Goal: Task Accomplishment & Management: Use online tool/utility

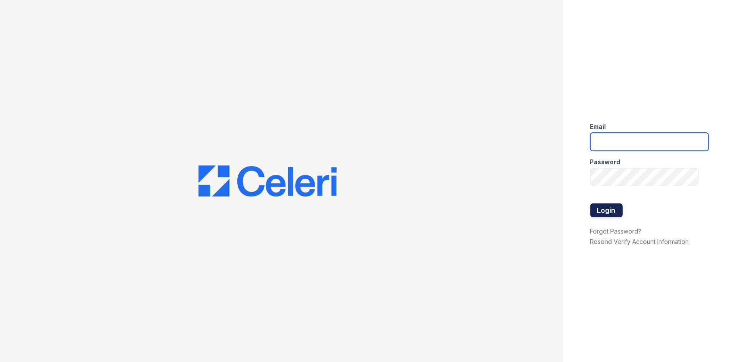
type input "[EMAIL_ADDRESS][DOMAIN_NAME]"
click at [610, 208] on button "Login" at bounding box center [606, 211] width 32 height 14
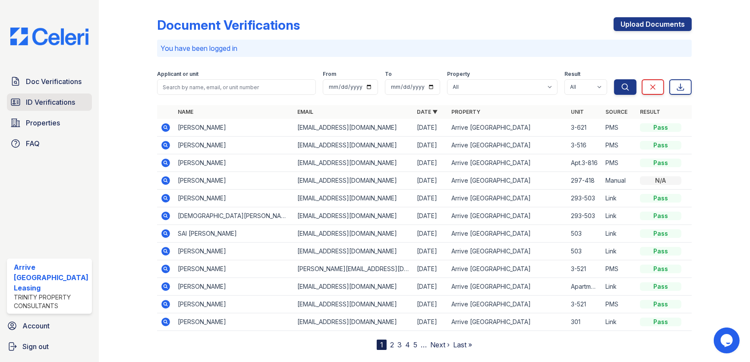
click at [27, 94] on link "ID Verifications" at bounding box center [49, 102] width 85 height 17
